Goal: Information Seeking & Learning: Learn about a topic

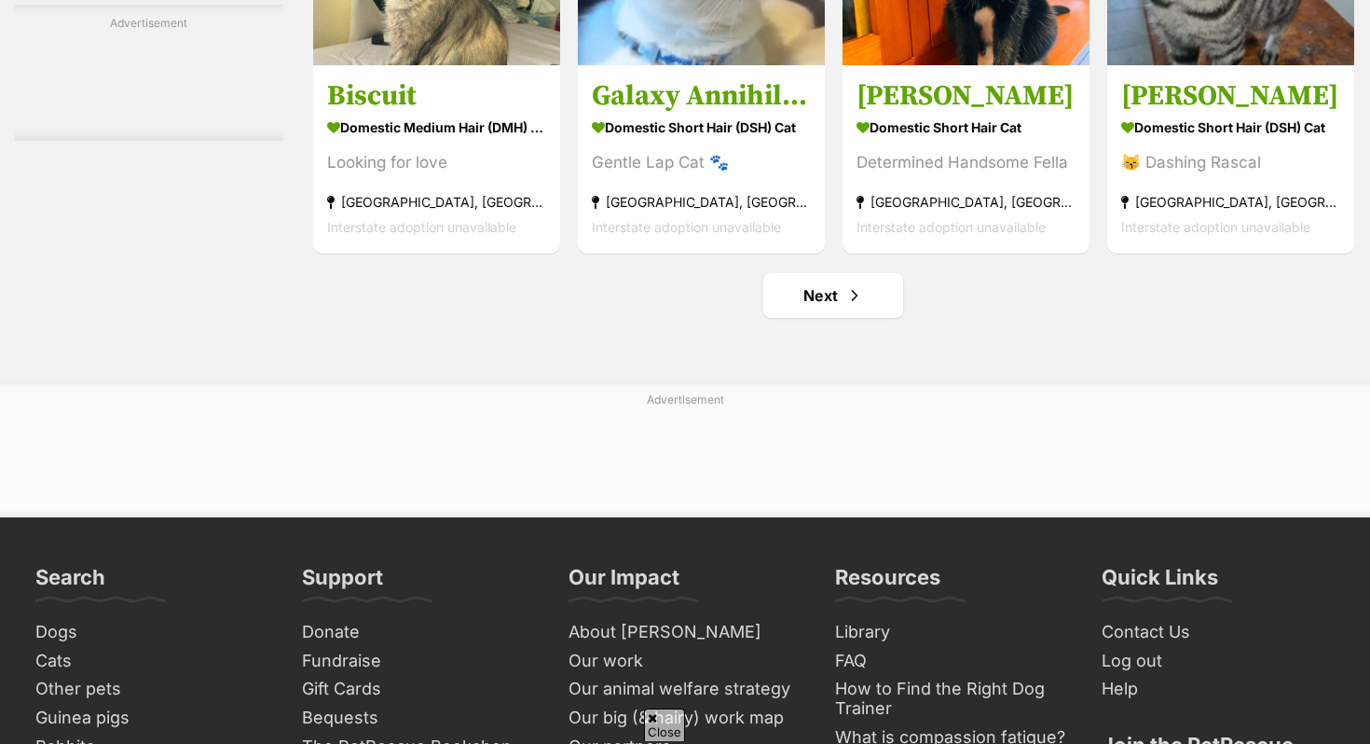
scroll to position [8790, 0]
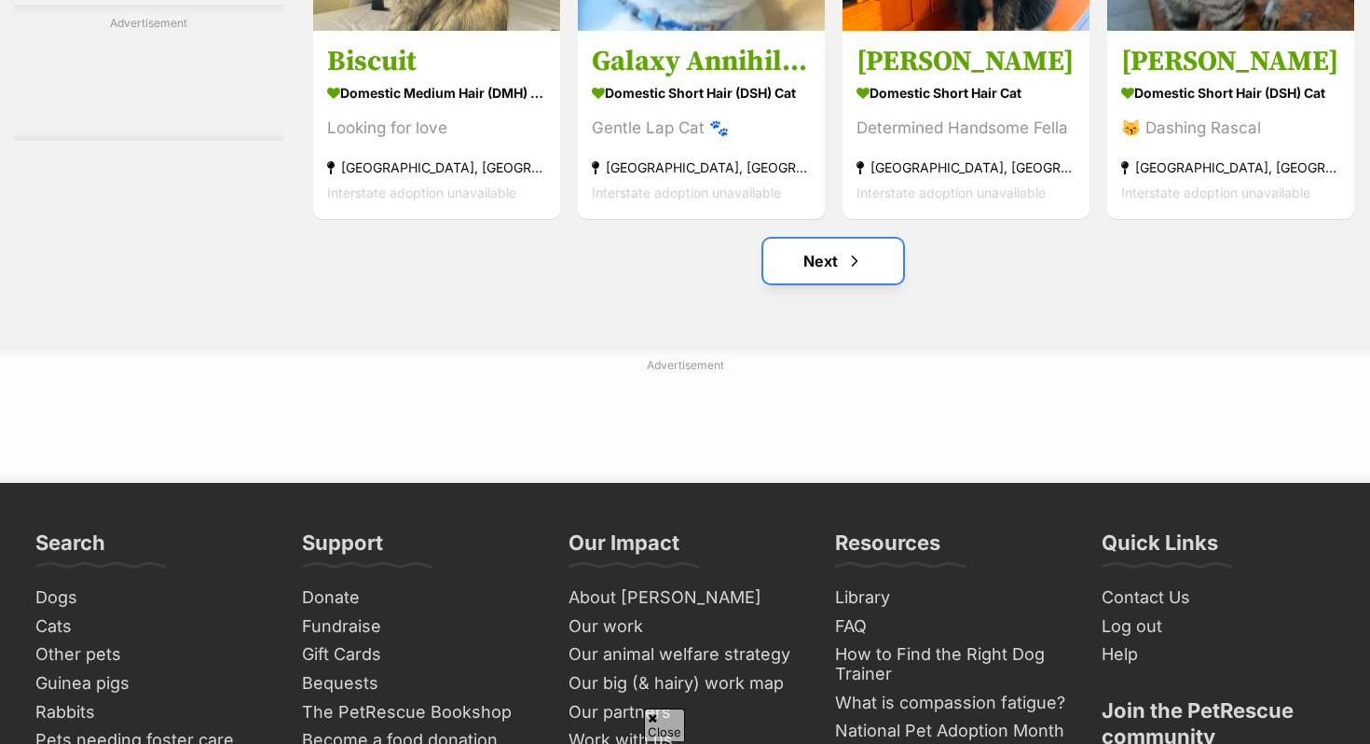
click at [850, 272] on span "Next page" at bounding box center [854, 261] width 19 height 22
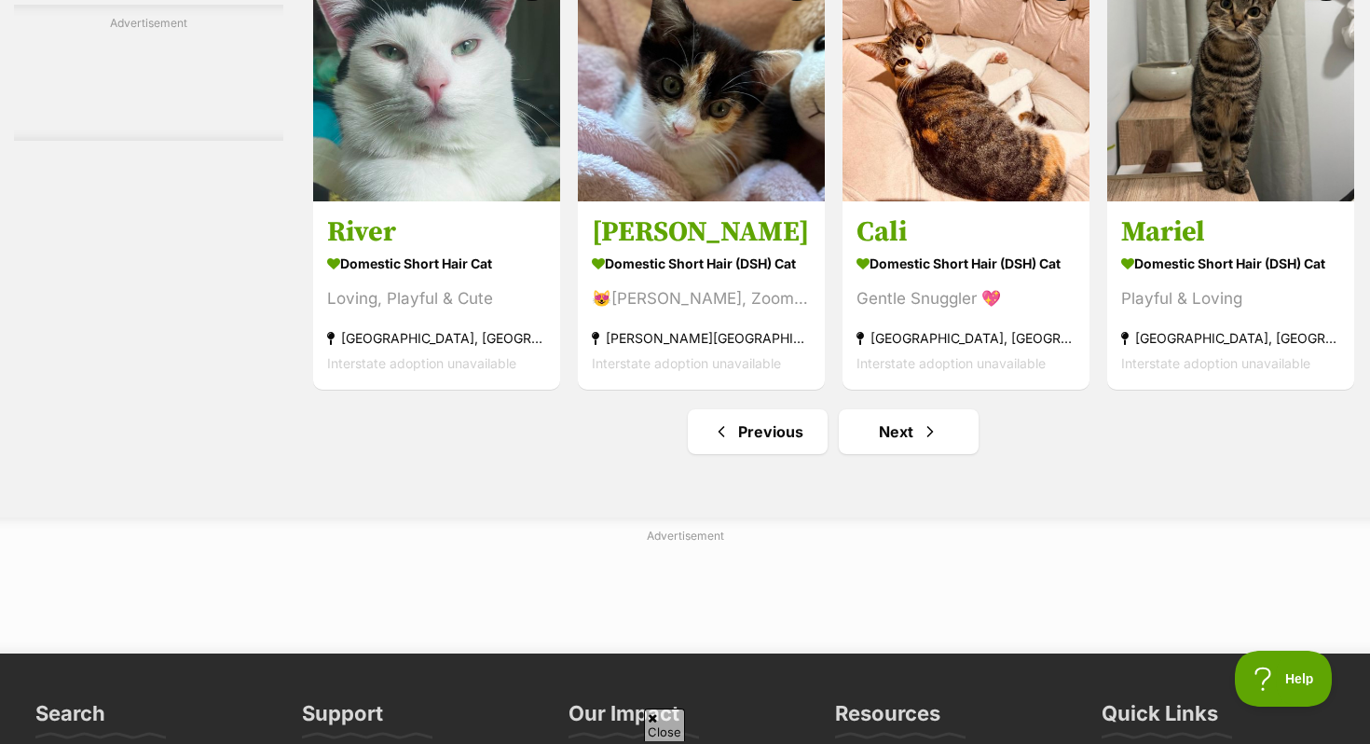
scroll to position [8621, 0]
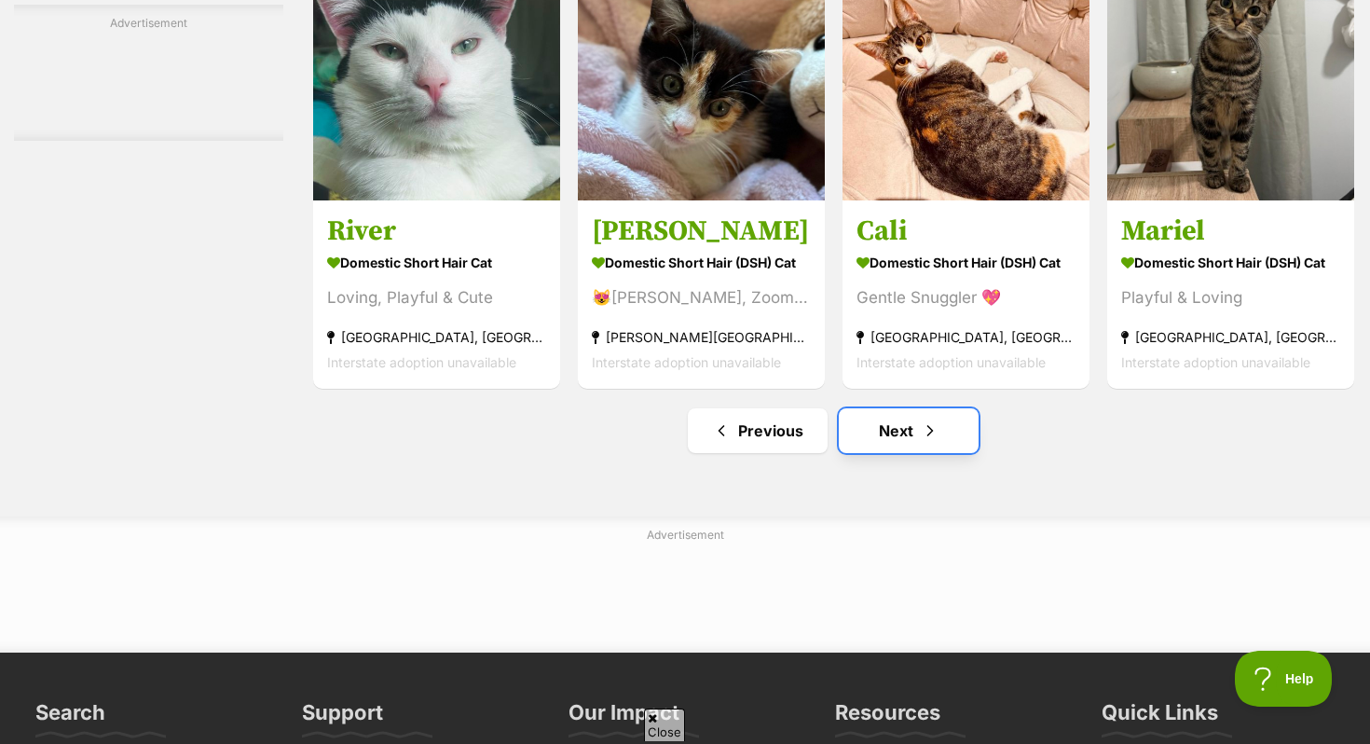
click at [922, 442] on span "Next page" at bounding box center [930, 430] width 19 height 22
